Goal: Find specific page/section

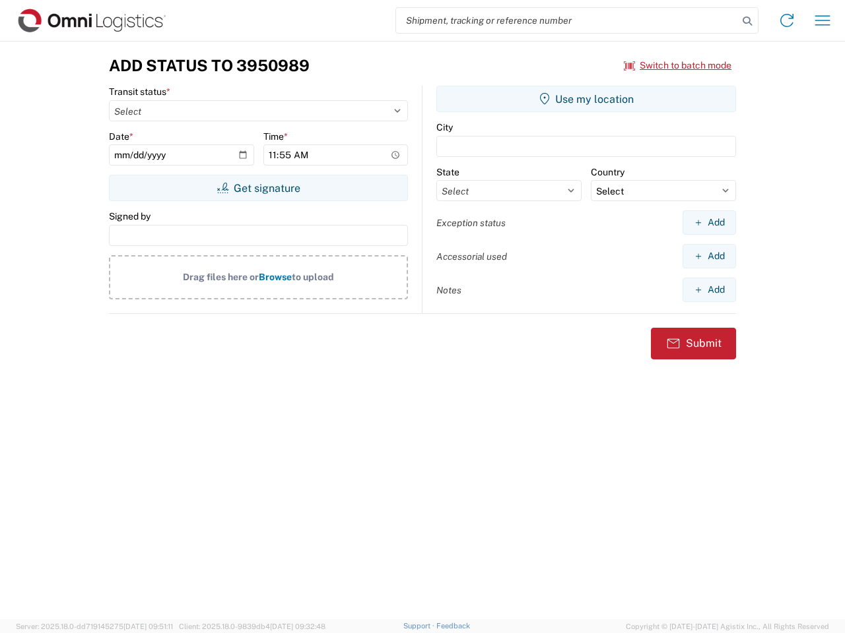
click at [567, 20] on input "search" at bounding box center [567, 20] width 342 height 25
click at [747, 21] on icon at bounding box center [747, 21] width 18 height 18
click at [786, 20] on icon at bounding box center [786, 20] width 21 height 21
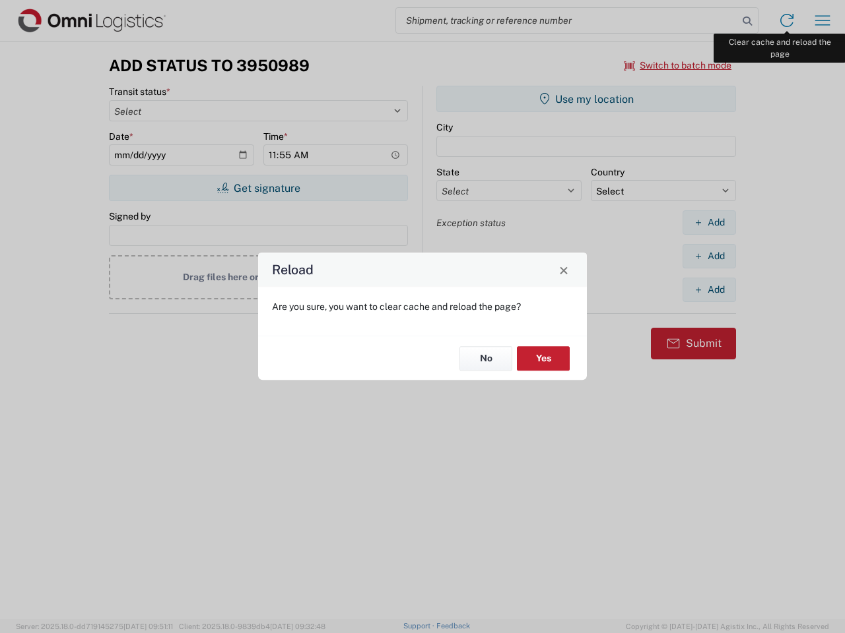
click at [822, 20] on div "Reload Are you sure, you want to clear cache and reload the page? No Yes" at bounding box center [422, 316] width 845 height 633
click at [678, 65] on div "Reload Are you sure, you want to clear cache and reload the page? No Yes" at bounding box center [422, 316] width 845 height 633
click at [258, 188] on div "Reload Are you sure, you want to clear cache and reload the page? No Yes" at bounding box center [422, 316] width 845 height 633
click at [586, 99] on div "Reload Are you sure, you want to clear cache and reload the page? No Yes" at bounding box center [422, 316] width 845 height 633
click at [709, 222] on div "Reload Are you sure, you want to clear cache and reload the page? No Yes" at bounding box center [422, 316] width 845 height 633
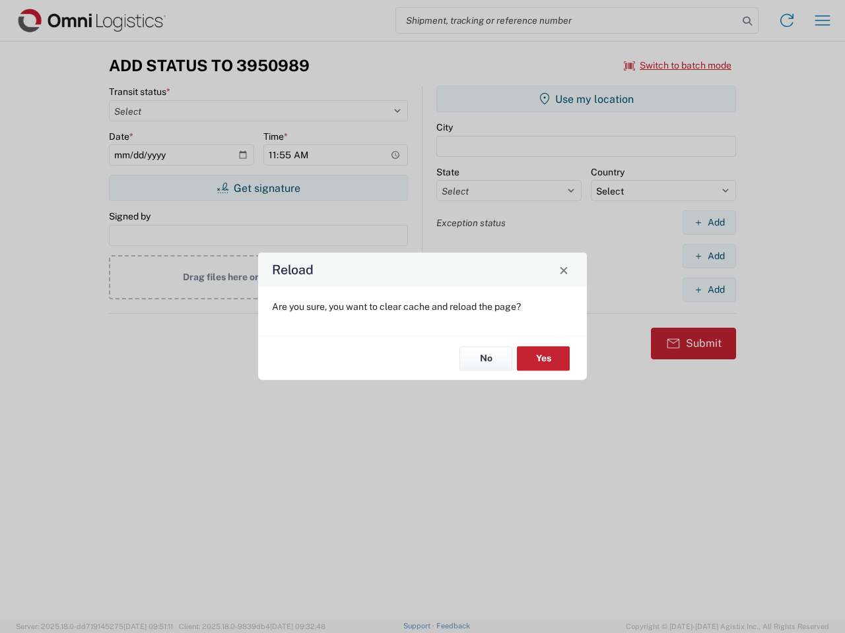
click at [709, 256] on div "Reload Are you sure, you want to clear cache and reload the page? No Yes" at bounding box center [422, 316] width 845 height 633
click at [709, 290] on div "Reload Are you sure, you want to clear cache and reload the page? No Yes" at bounding box center [422, 316] width 845 height 633
